Goal: Task Accomplishment & Management: Manage account settings

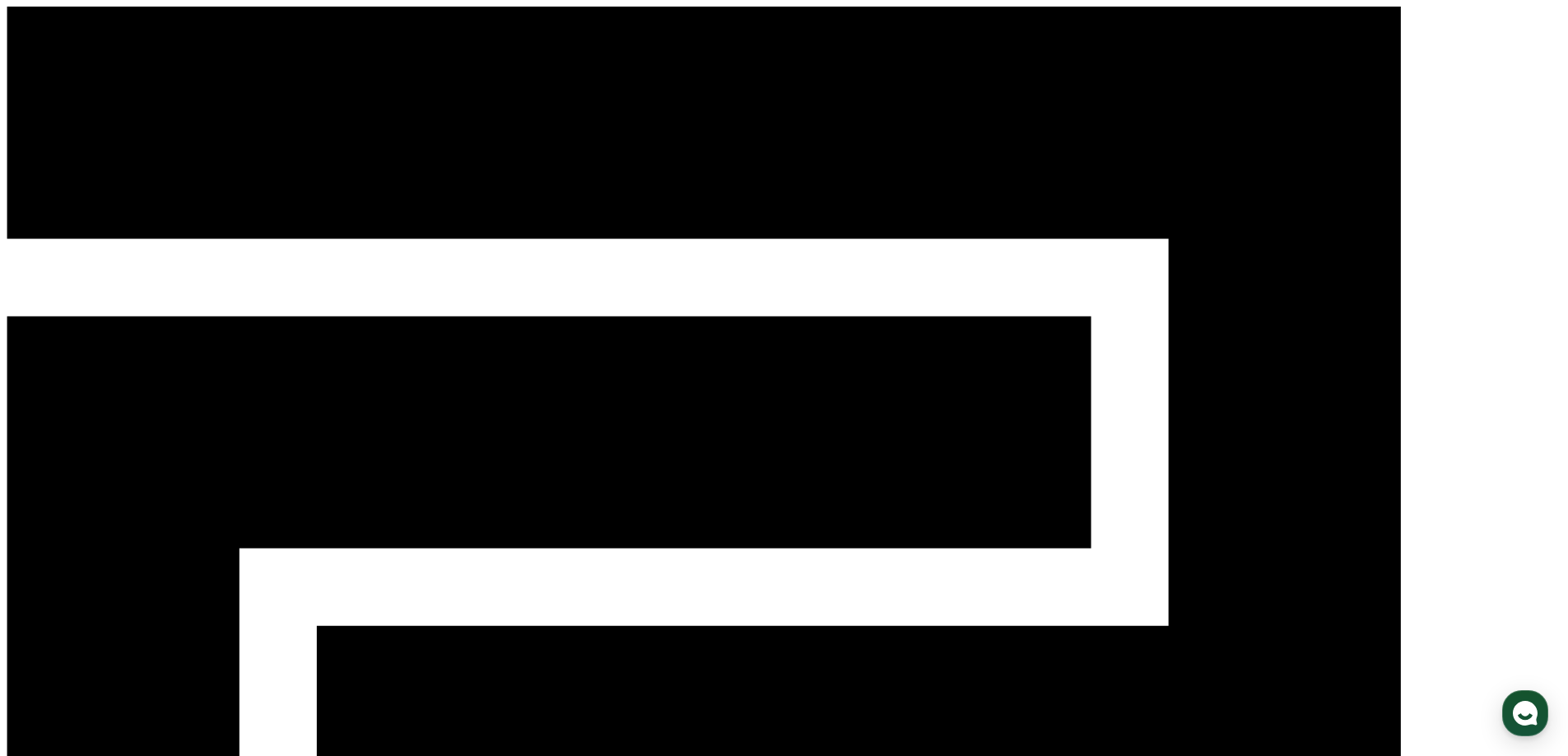
click at [1350, 12] on div "CReward 로그인" at bounding box center [784, 607] width 1554 height 1201
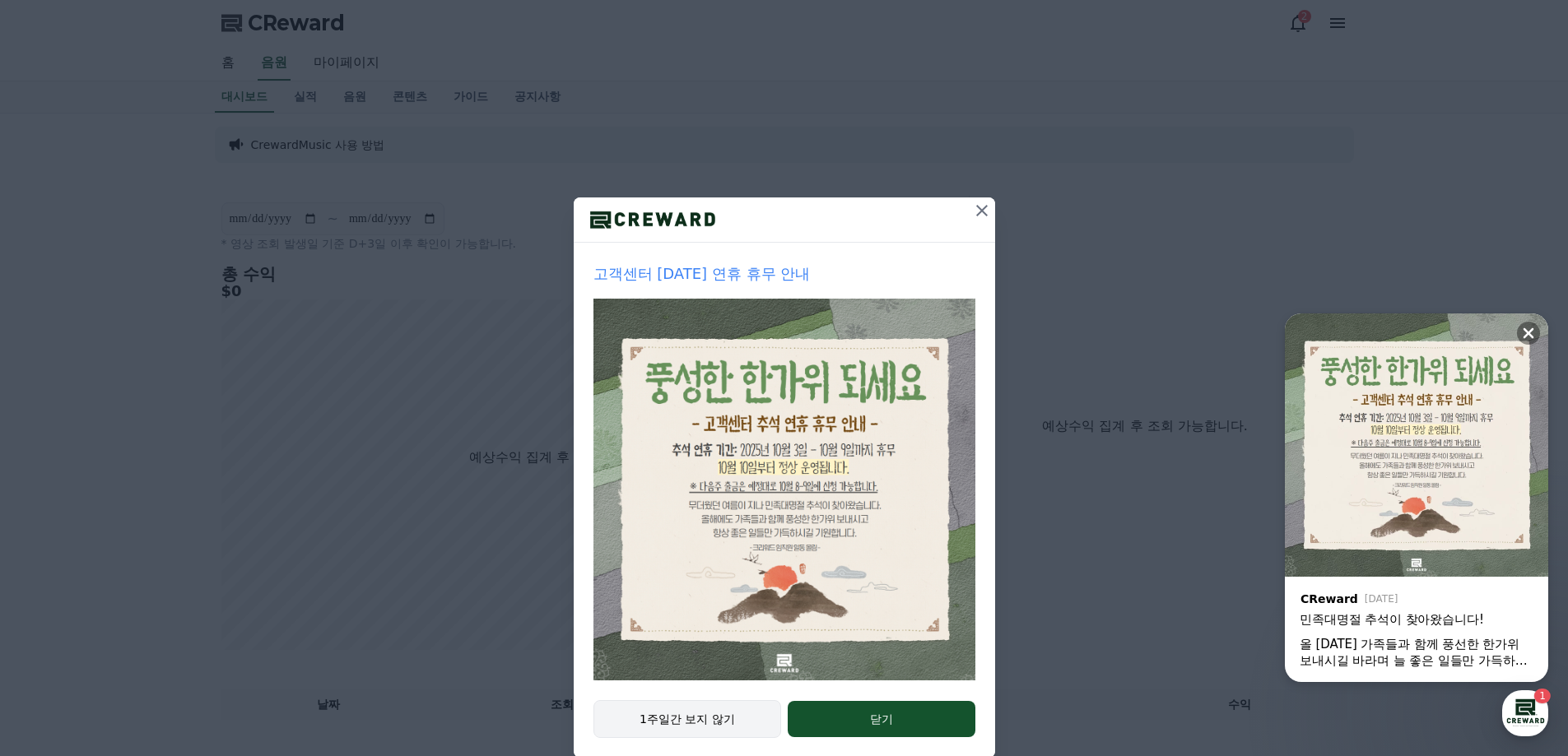
click at [678, 700] on div "1주일간 보지 않기 닫기" at bounding box center [784, 729] width 421 height 58
click at [678, 714] on button "1주일간 보지 않기" at bounding box center [688, 719] width 188 height 38
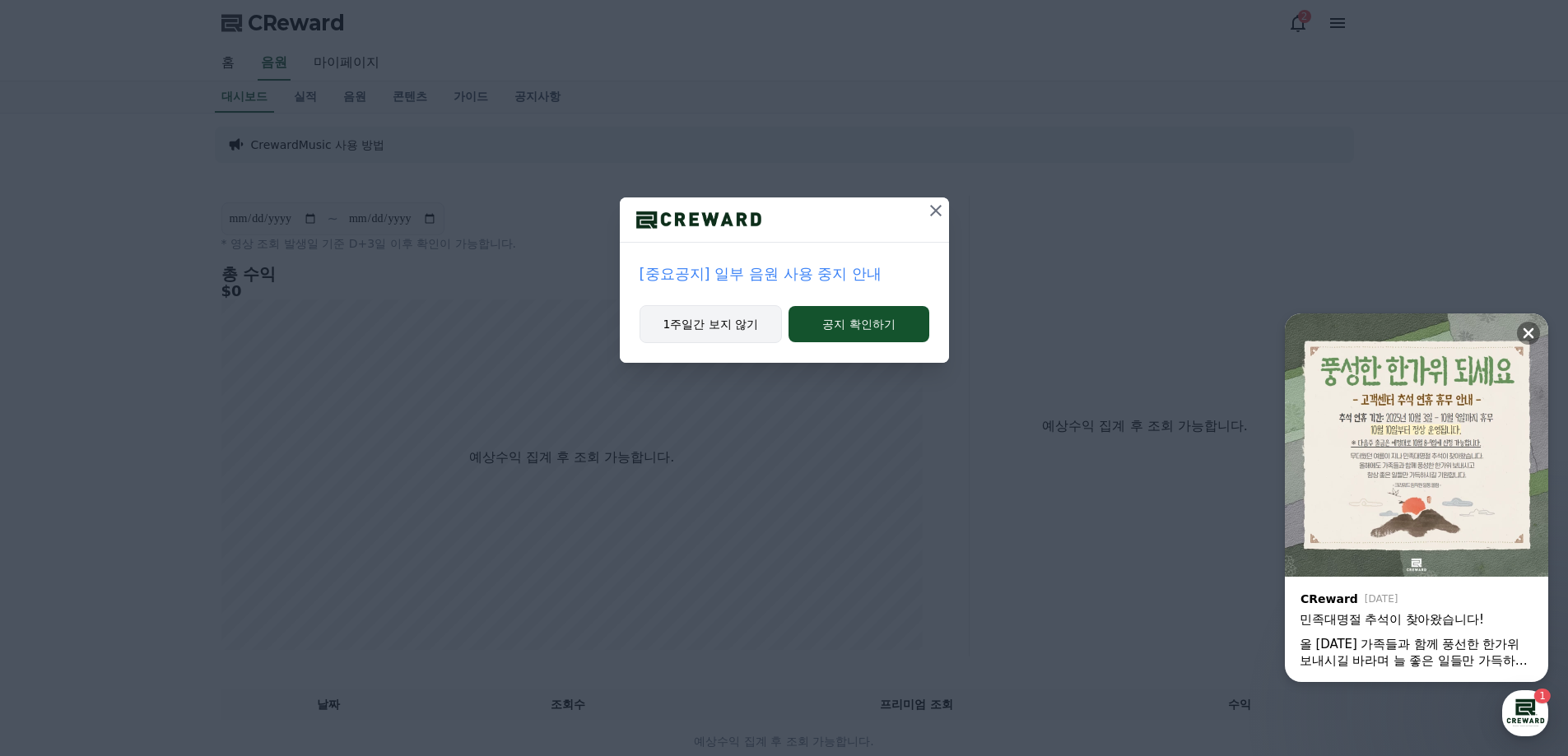
click at [693, 332] on button "1주일간 보지 않기" at bounding box center [711, 324] width 143 height 38
click at [654, 308] on button "1주일간 보지 않기" at bounding box center [711, 324] width 143 height 38
click at [669, 323] on button "1주일간 보지 않기" at bounding box center [711, 324] width 143 height 38
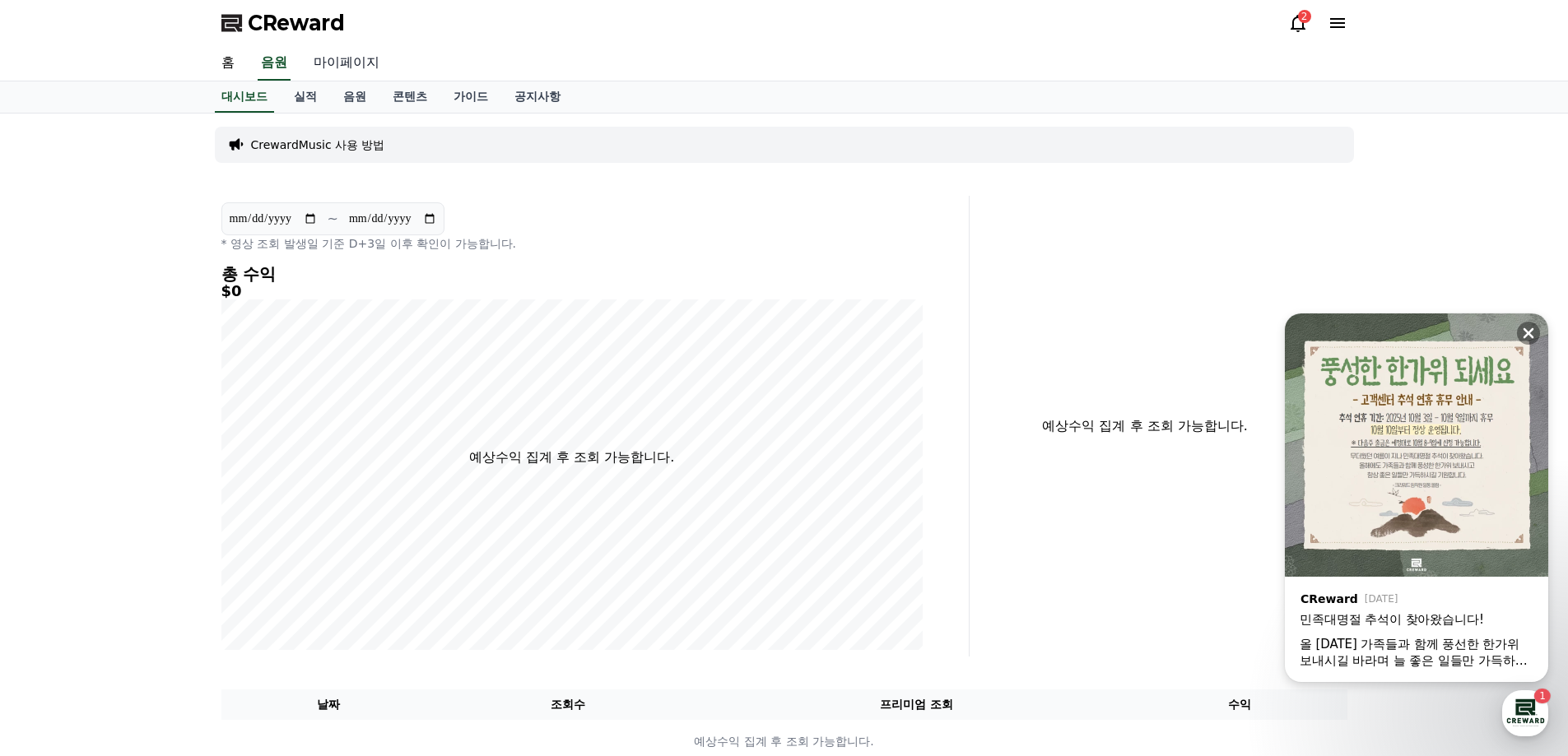
click at [348, 63] on link "마이페이지" at bounding box center [346, 63] width 92 height 35
select select "**********"
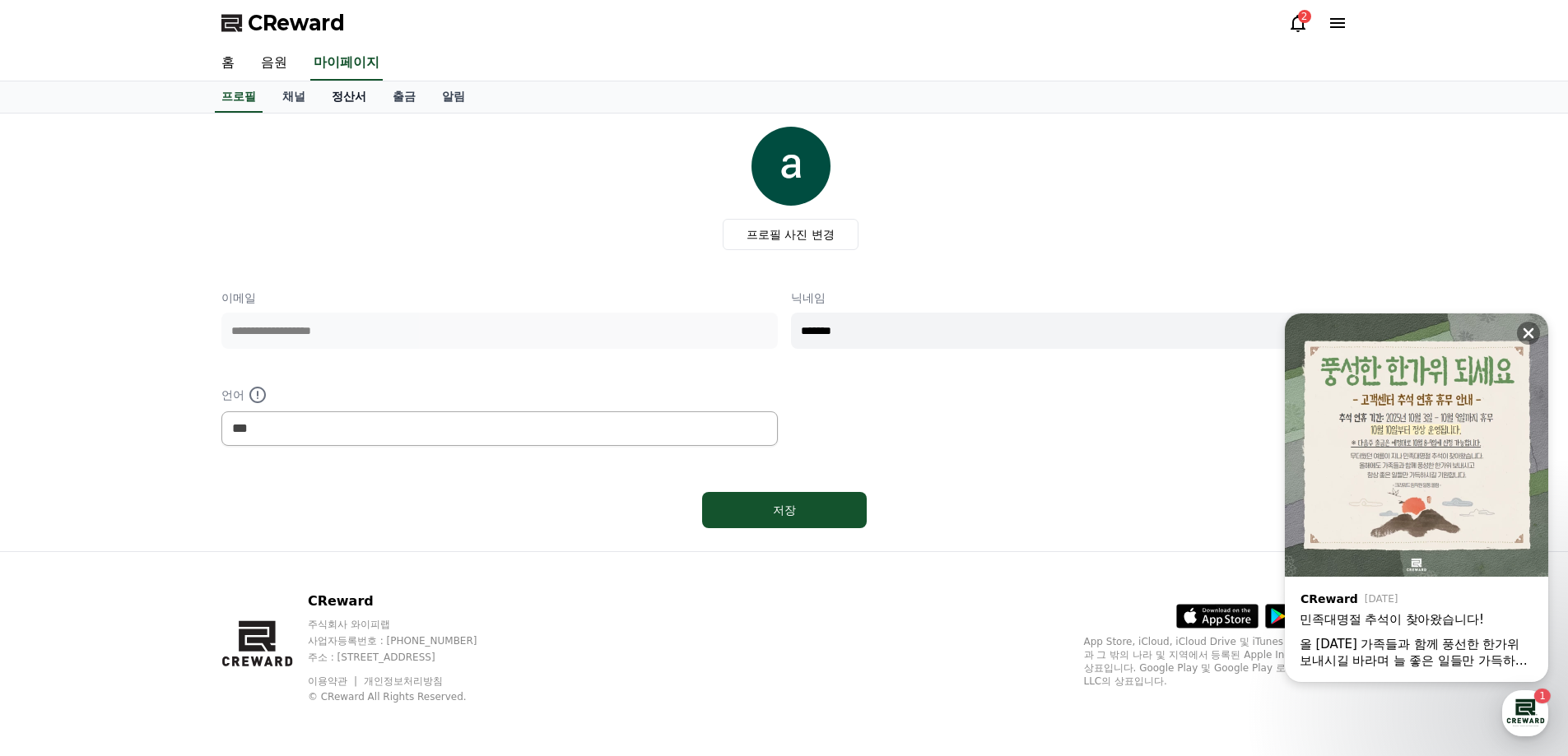
click at [352, 100] on link "정산서" at bounding box center [349, 97] width 61 height 31
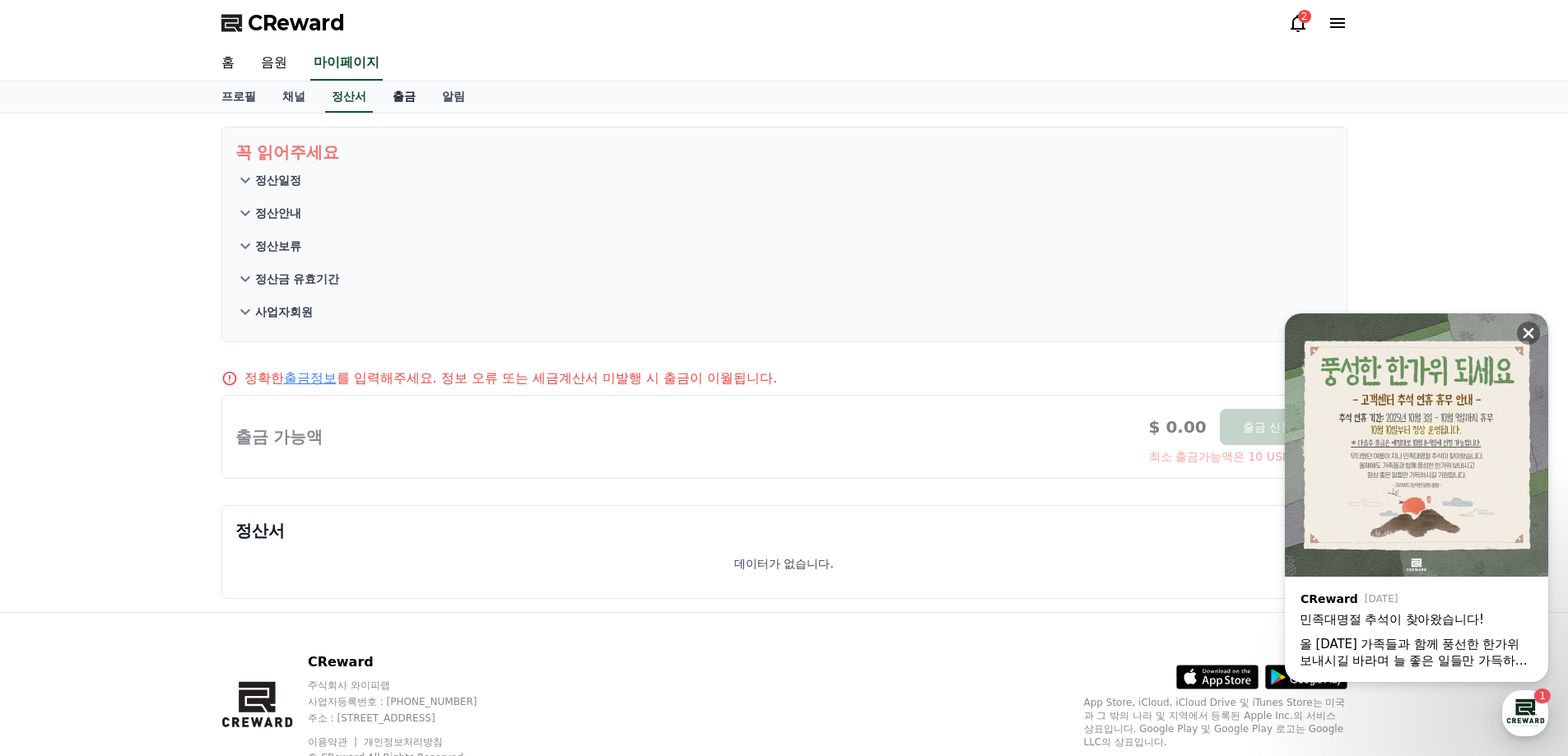
click at [412, 97] on link "출금" at bounding box center [404, 97] width 49 height 31
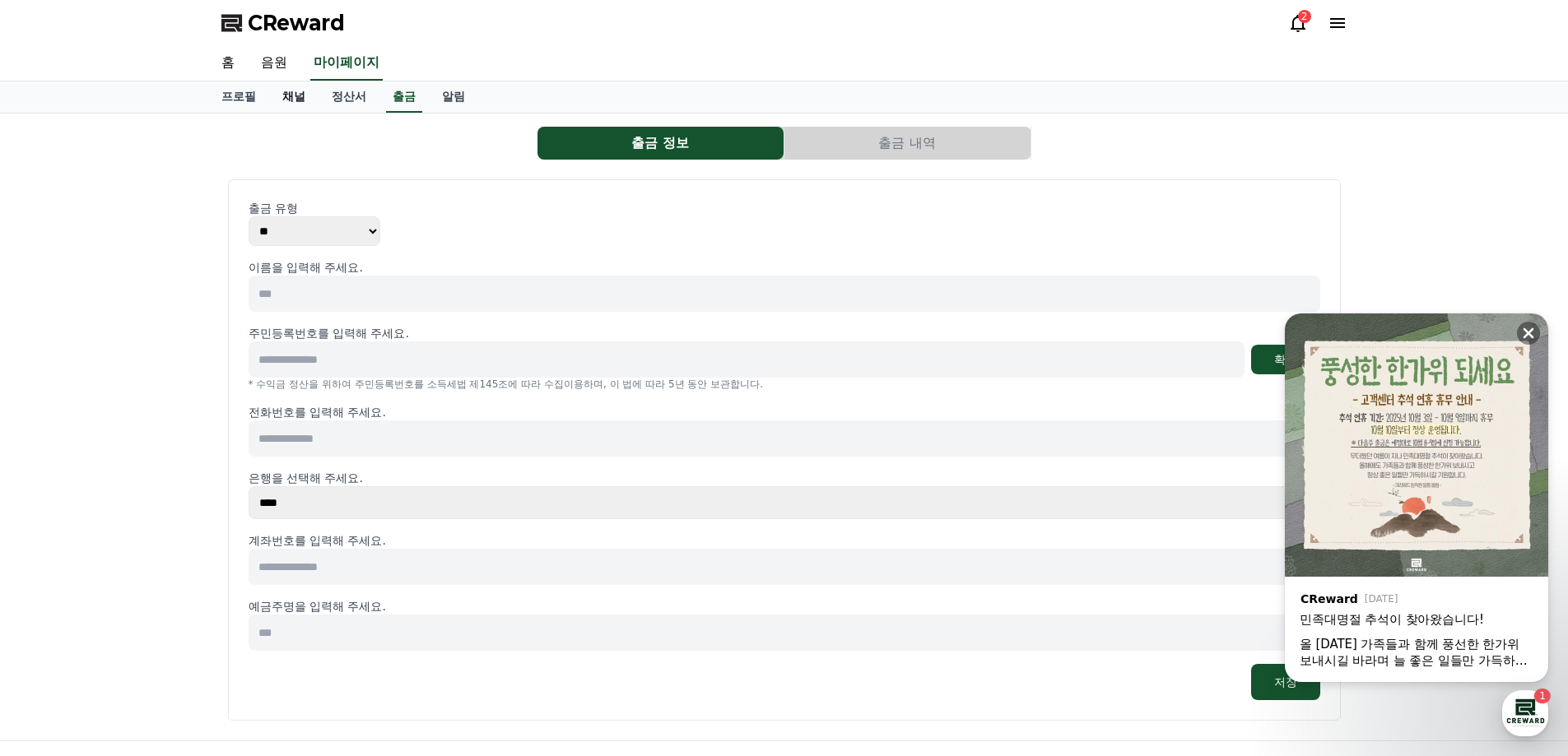
click at [312, 96] on link "채널" at bounding box center [293, 97] width 49 height 31
